Goal: Transaction & Acquisition: Obtain resource

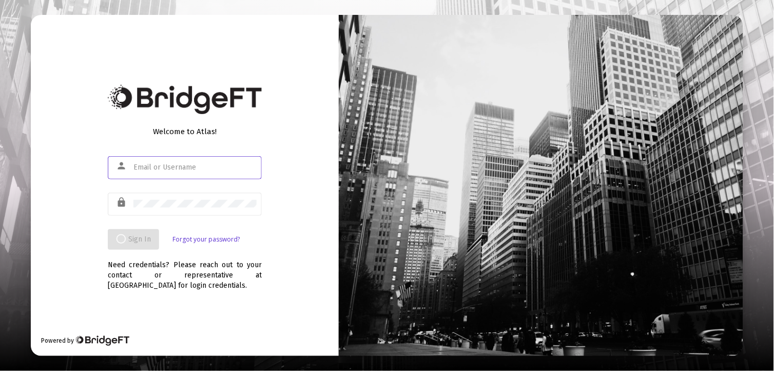
click at [181, 168] on input "text" at bounding box center [194, 167] width 123 height 8
type input "[EMAIL_ADDRESS][DOMAIN_NAME]"
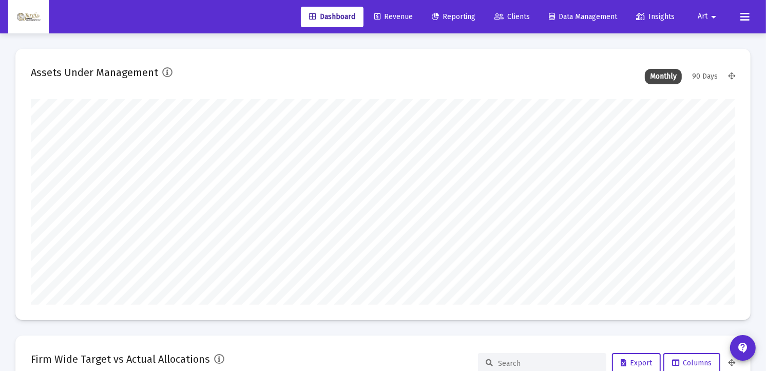
scroll to position [205, 379]
click at [464, 21] on link "Reporting" at bounding box center [453, 17] width 60 height 21
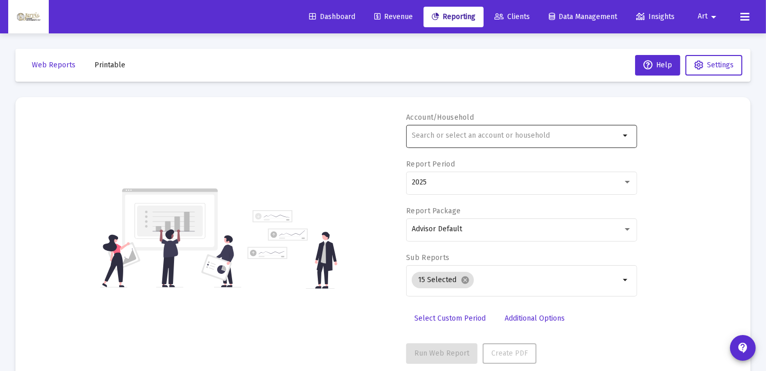
click at [455, 136] on input "text" at bounding box center [516, 135] width 208 height 8
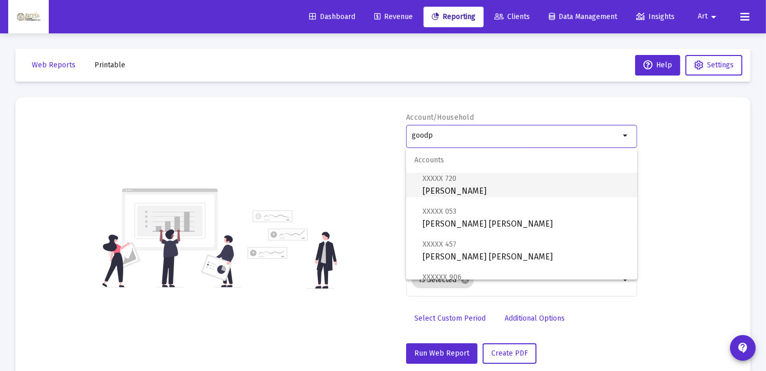
click at [471, 190] on span "XXXXX 720 [PERSON_NAME] Individual" at bounding box center [525, 184] width 206 height 25
type input "[PERSON_NAME]"
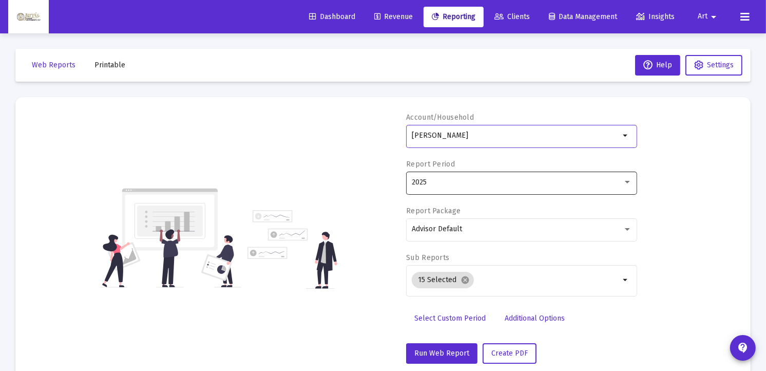
click at [628, 184] on div at bounding box center [626, 182] width 9 height 8
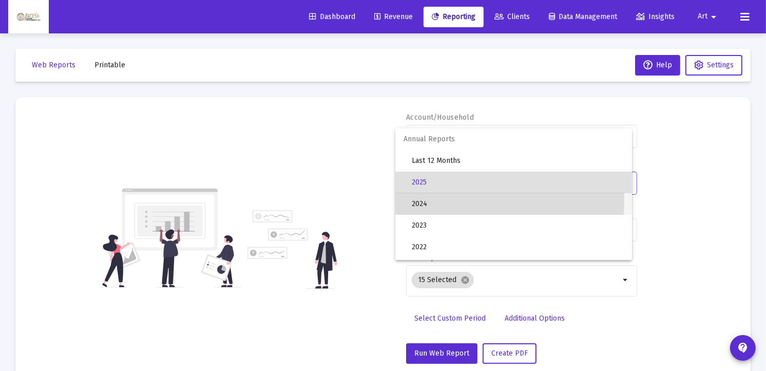
click at [433, 199] on span "2024" at bounding box center [518, 204] width 212 height 22
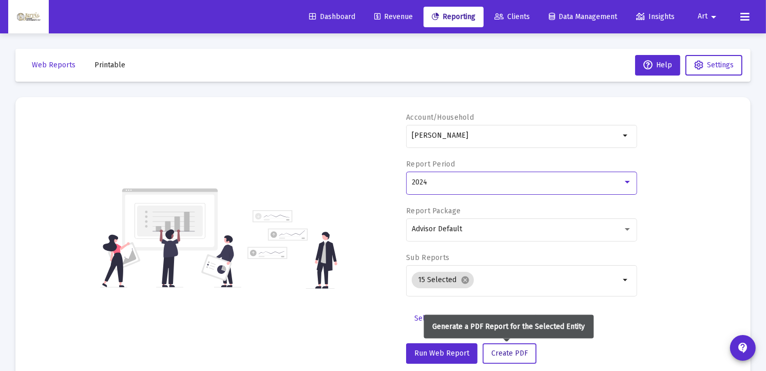
click at [496, 358] on button "Create PDF" at bounding box center [509, 353] width 54 height 21
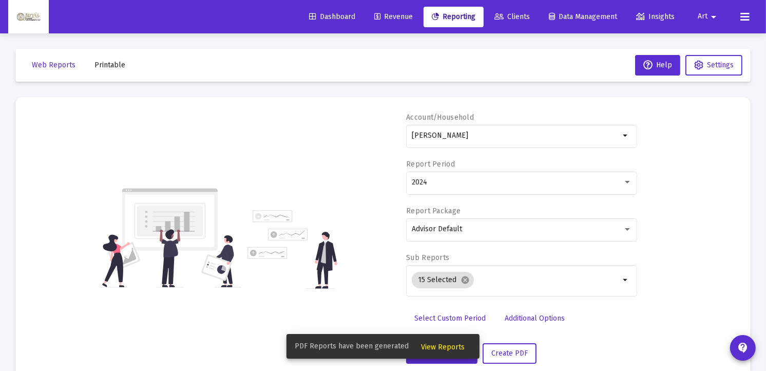
click at [445, 349] on span "View Reports" at bounding box center [443, 346] width 44 height 9
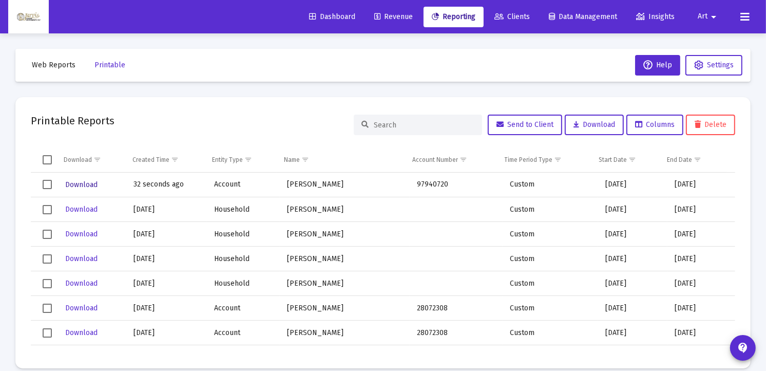
click at [80, 187] on span "Download" at bounding box center [81, 184] width 32 height 9
